Goal: Transaction & Acquisition: Complete application form

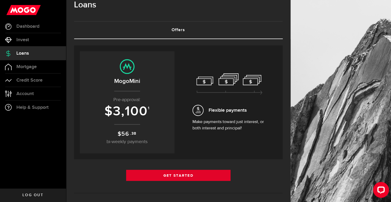
scroll to position [10, 0]
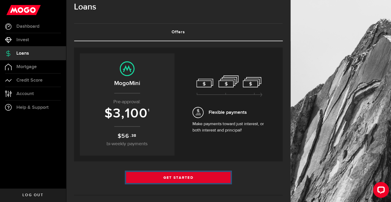
click at [160, 180] on link "Get Started" at bounding box center [178, 177] width 104 height 11
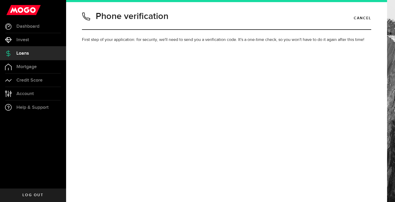
type input "4379940061"
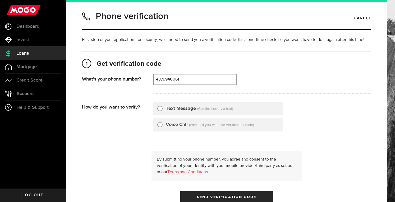
click at [166, 113] on div "Text Message (Get the code via text)" at bounding box center [218, 108] width 130 height 13
click at [167, 110] on label "Text Message" at bounding box center [181, 108] width 30 height 7
click at [163, 110] on input "Text Message" at bounding box center [159, 107] width 5 height 5
radio input "true"
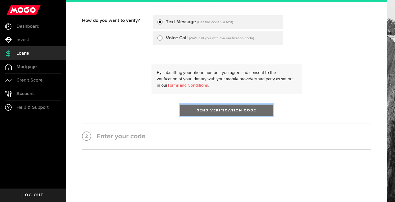
click at [192, 107] on button "Send Verification Code" at bounding box center [226, 110] width 93 height 11
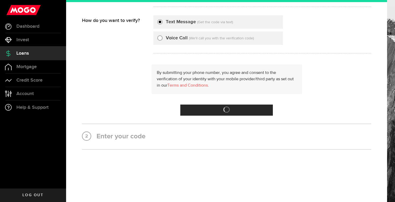
scroll to position [0, 0]
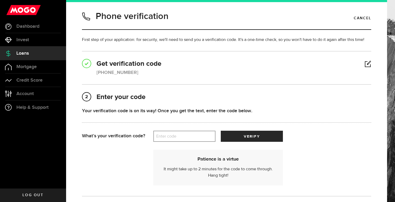
click at [198, 137] on label "Enter code" at bounding box center [184, 136] width 62 height 11
click at [198, 137] on input "Enter code" at bounding box center [184, 136] width 62 height 11
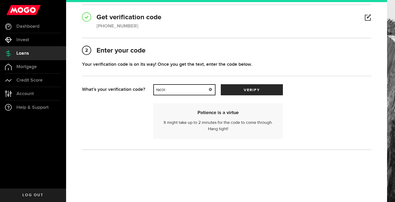
scroll to position [47, 0]
type input "19031"
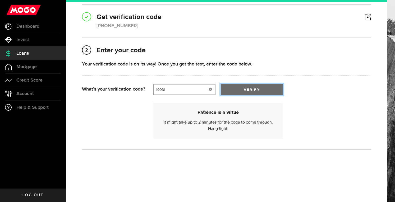
click at [251, 87] on button "verify" at bounding box center [252, 89] width 62 height 11
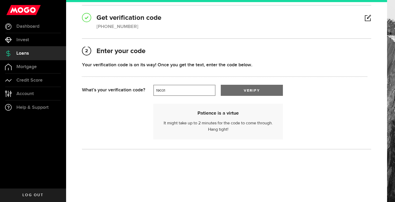
scroll to position [0, 0]
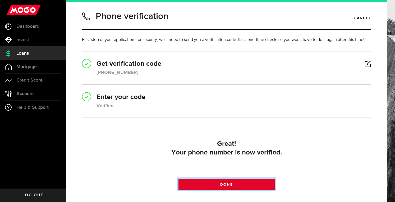
click at [216, 182] on link "Done" at bounding box center [226, 184] width 96 height 11
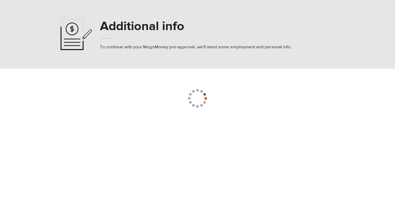
select select
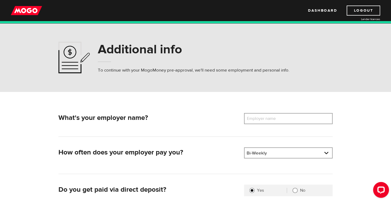
click at [264, 120] on label "Employer name" at bounding box center [265, 118] width 43 height 11
click at [264, 120] on input "Employer name" at bounding box center [288, 118] width 89 height 11
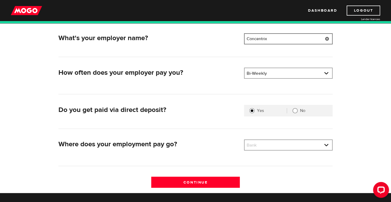
scroll to position [80, 0]
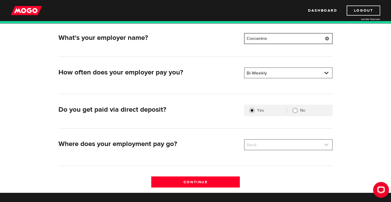
type input "Concentrix"
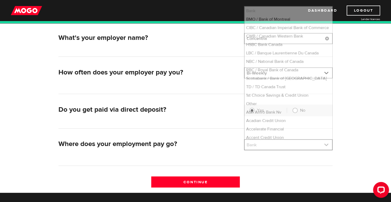
click at [275, 148] on link at bounding box center [287, 145] width 87 height 10
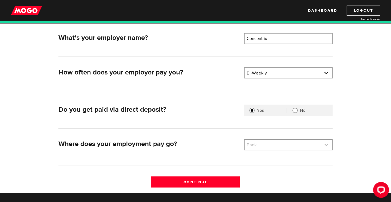
click at [275, 148] on link at bounding box center [287, 145] width 87 height 10
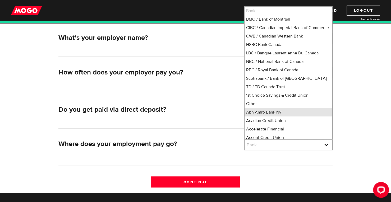
scroll to position [1, 0]
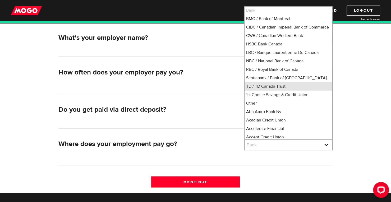
click at [275, 91] on li "TD / TD Canada Trust" at bounding box center [287, 86] width 87 height 8
select select "9"
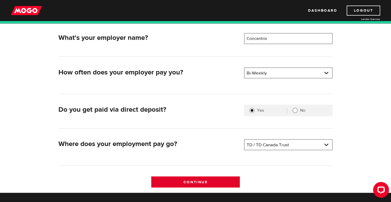
click at [218, 178] on input "Continue" at bounding box center [195, 182] width 89 height 11
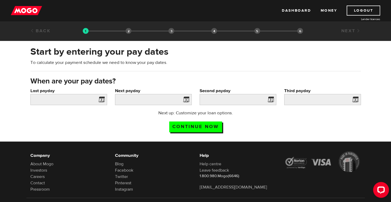
click at [99, 99] on span at bounding box center [100, 100] width 8 height 8
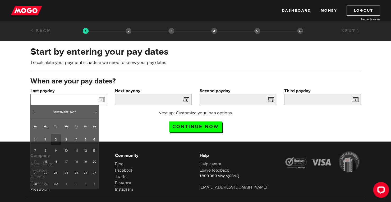
click at [82, 99] on input "Last payday" at bounding box center [68, 99] width 77 height 11
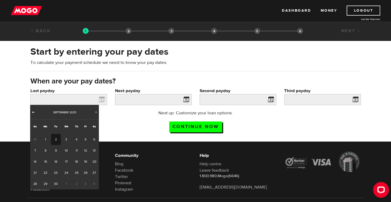
click at [32, 111] on span "Prev" at bounding box center [33, 112] width 4 height 4
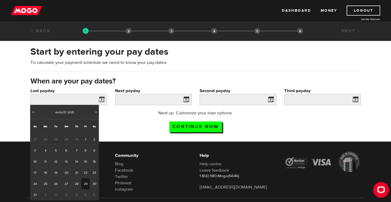
click at [84, 184] on link "29" at bounding box center [85, 183] width 8 height 11
type input "2025/08/29"
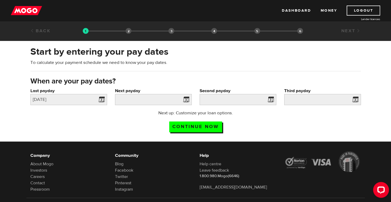
click at [187, 98] on span at bounding box center [185, 100] width 8 height 8
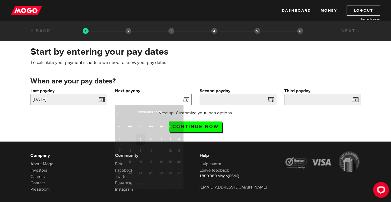
click at [163, 97] on input "Next payday" at bounding box center [153, 99] width 77 height 11
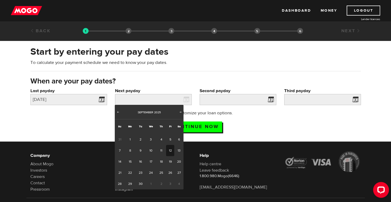
click at [167, 148] on link "12" at bounding box center [170, 150] width 8 height 11
type input "2025/09/12"
type input "2025/9/26"
type input "2025/10/10"
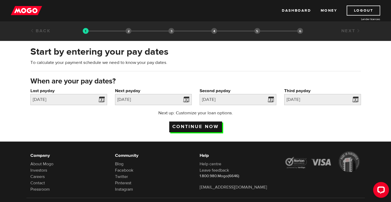
click at [213, 127] on input "Continue now" at bounding box center [195, 127] width 53 height 11
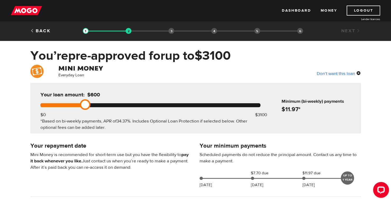
drag, startPoint x: 260, startPoint y: 102, endPoint x: 77, endPoint y: 108, distance: 183.2
click at [77, 108] on div "Your loan amount: $600 $0 $3100 *Based on bi-weekly payments, APR of 34.37% . I…" at bounding box center [151, 108] width 236 height 50
click at [128, 150] on div "Your repayment date Mini Money is recommended for short-term use but you have t…" at bounding box center [110, 158] width 169 height 35
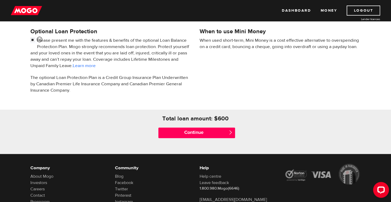
scroll to position [175, 0]
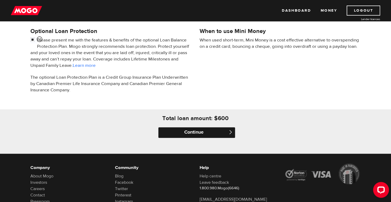
click at [205, 133] on input "Continue" at bounding box center [196, 132] width 77 height 11
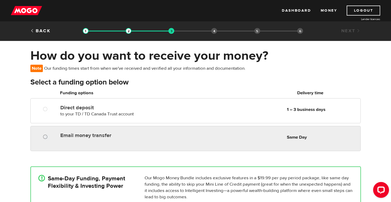
radio input "true"
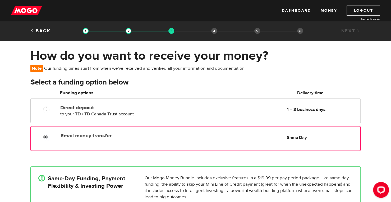
click at [45, 135] on input "Email money transfer" at bounding box center [46, 138] width 7 height 7
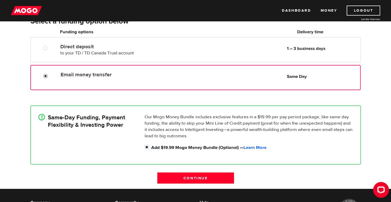
scroll to position [61, 0]
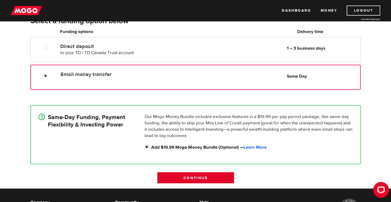
click at [230, 177] on input "Continue" at bounding box center [195, 177] width 77 height 11
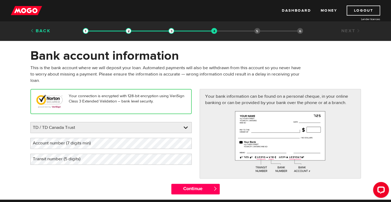
click at [44, 31] on link "Back" at bounding box center [40, 31] width 20 height 6
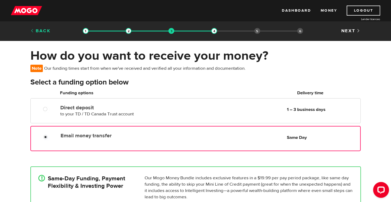
click at [44, 32] on link "Back" at bounding box center [40, 31] width 20 height 6
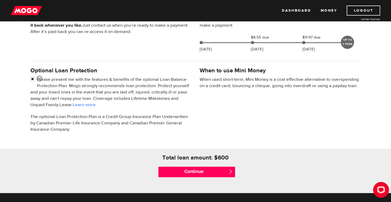
scroll to position [153, 0]
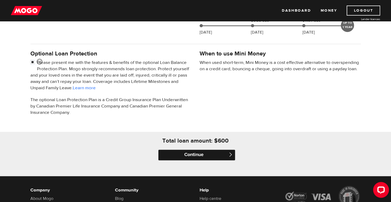
click at [192, 158] on input "Continue" at bounding box center [196, 155] width 77 height 11
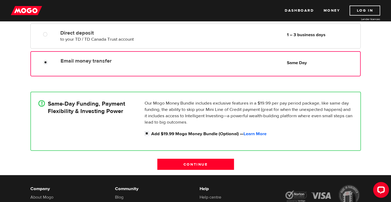
scroll to position [75, 0]
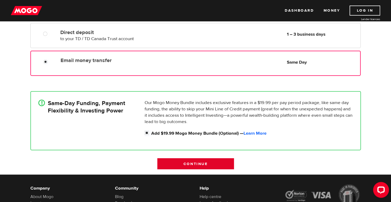
click at [193, 163] on input "Continue" at bounding box center [195, 163] width 77 height 11
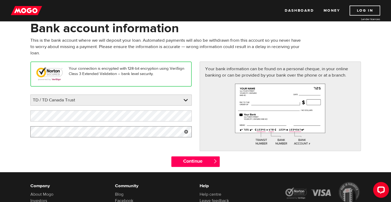
scroll to position [28, 0]
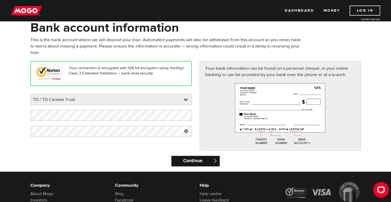
click at [183, 159] on input "Continue" at bounding box center [195, 161] width 48 height 11
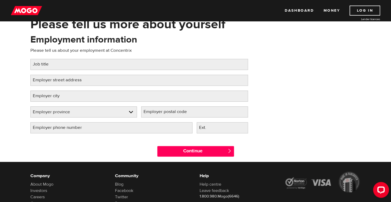
scroll to position [32, 0]
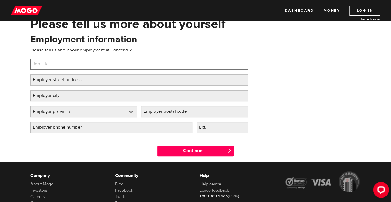
click at [85, 63] on input "Job title" at bounding box center [139, 64] width 218 height 11
type input "Customer Service Representative"
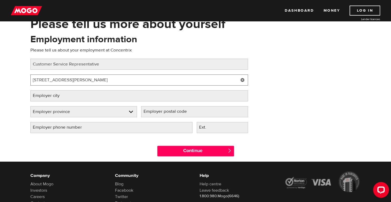
type input "6840 Mcleod Road"
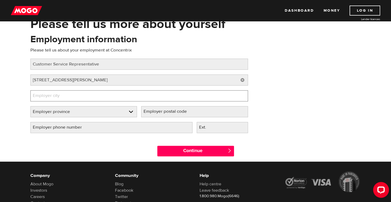
click at [133, 98] on input "Employer city" at bounding box center [139, 95] width 218 height 11
type input "Niagara Falls"
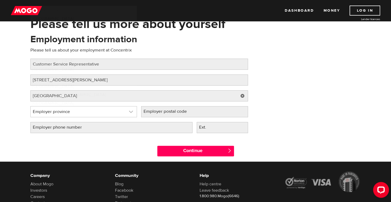
click at [123, 113] on link at bounding box center [84, 112] width 106 height 11
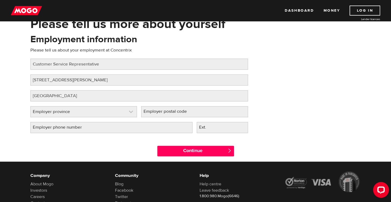
click at [114, 111] on link at bounding box center [84, 112] width 106 height 11
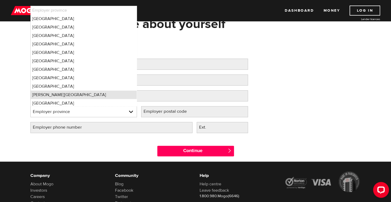
scroll to position [1, 0]
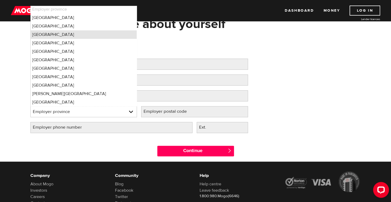
click at [87, 33] on li "Ontario" at bounding box center [84, 34] width 106 height 8
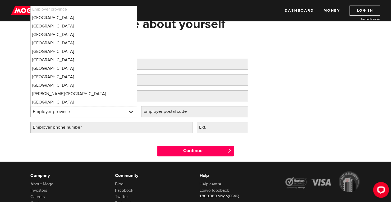
select select "ON"
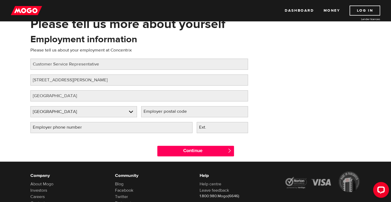
click at [167, 114] on label "Employer postal code" at bounding box center [169, 111] width 57 height 11
click at [167, 114] on input "Employer postal code" at bounding box center [194, 111] width 107 height 11
type input "L2G 3G6"
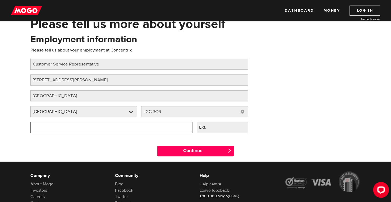
click at [154, 123] on input "Employer phone number" at bounding box center [111, 127] width 162 height 11
type input "(800) 747-0583"
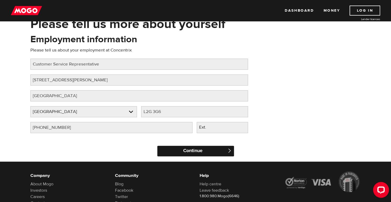
click at [174, 148] on input "Continue" at bounding box center [195, 151] width 77 height 11
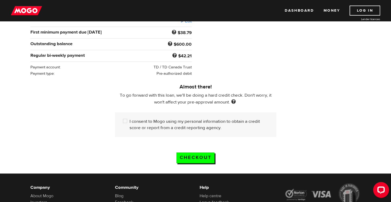
scroll to position [104, 0]
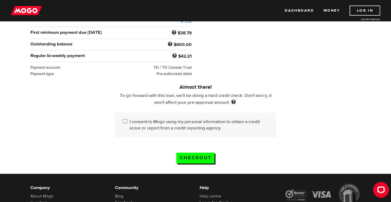
click at [128, 121] on input "I consent to Mogo using my personal information to obtain a credit score or rep…" at bounding box center [126, 122] width 7 height 7
checkbox input "true"
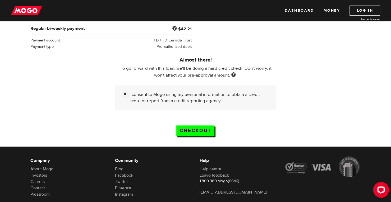
scroll to position [131, 0]
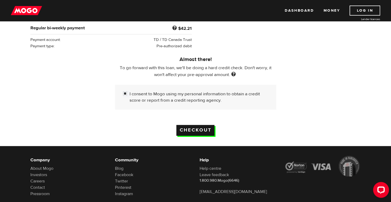
click at [198, 127] on input "Checkout" at bounding box center [195, 130] width 38 height 11
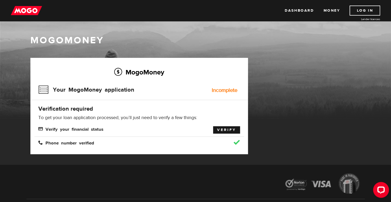
click at [229, 130] on link "Verify" at bounding box center [226, 129] width 27 height 7
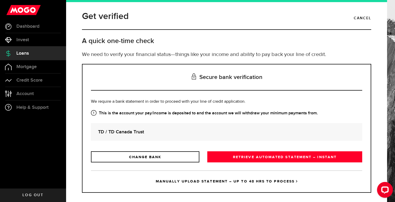
scroll to position [6, 0]
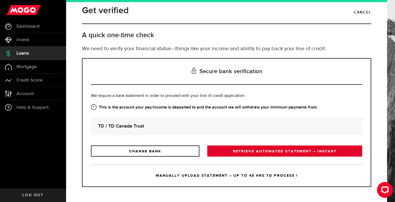
click at [253, 150] on link "RETRIEVE AUTOMATED STATEMENT – INSTANT" at bounding box center [284, 151] width 155 height 11
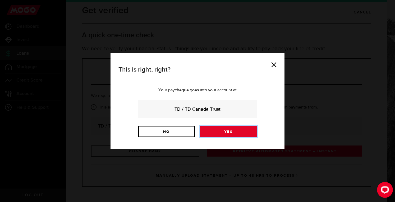
click at [241, 132] on link "Yes" at bounding box center [228, 131] width 57 height 11
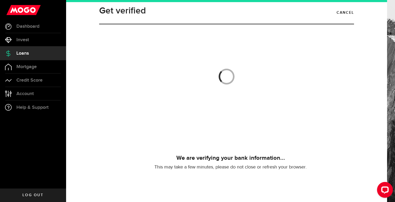
scroll to position [5, 0]
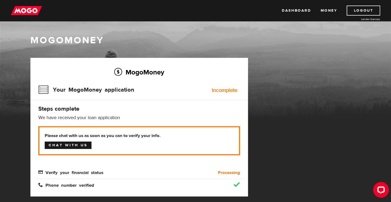
click at [88, 145] on link "Chat with us" at bounding box center [68, 145] width 47 height 7
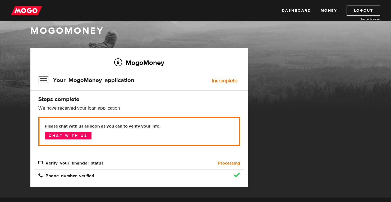
scroll to position [11, 0]
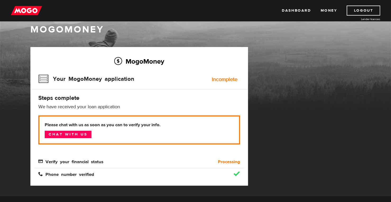
click at [214, 60] on h2 "MogoMoney" at bounding box center [139, 61] width 202 height 11
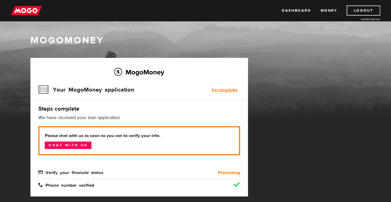
click at [38, 8] on img at bounding box center [26, 11] width 31 height 10
